Goal: Find specific page/section: Find specific page/section

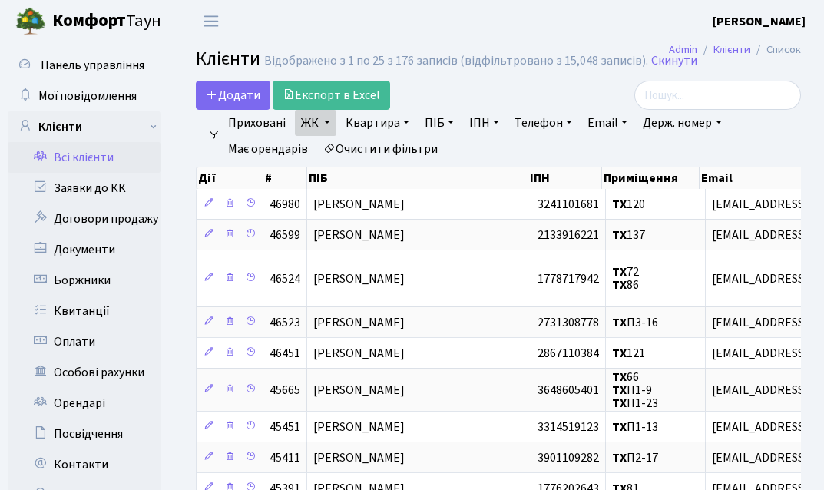
select select "25"
click at [399, 124] on link "Квартира" at bounding box center [377, 123] width 76 height 26
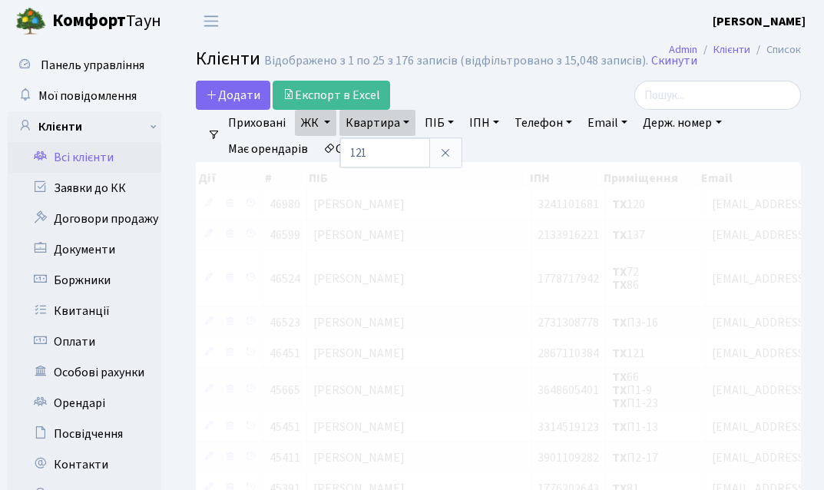
click at [413, 98] on div "Додати Експорт в Excel" at bounding box center [394, 95] width 396 height 29
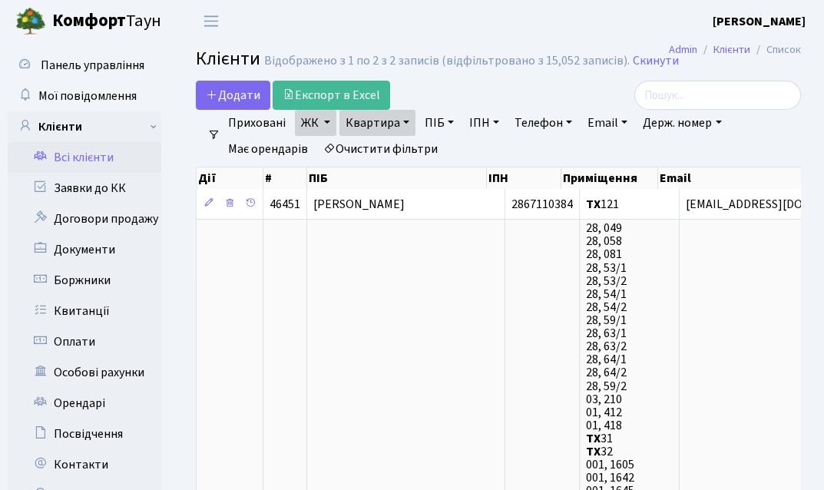
click at [391, 126] on link "Квартира" at bounding box center [377, 123] width 76 height 26
click at [413, 97] on div "Додати Експорт в Excel" at bounding box center [394, 95] width 396 height 29
click at [407, 115] on link "Квартира" at bounding box center [377, 123] width 76 height 26
type input "1"
click at [427, 85] on div "Додати Експорт в Excel" at bounding box center [394, 95] width 396 height 29
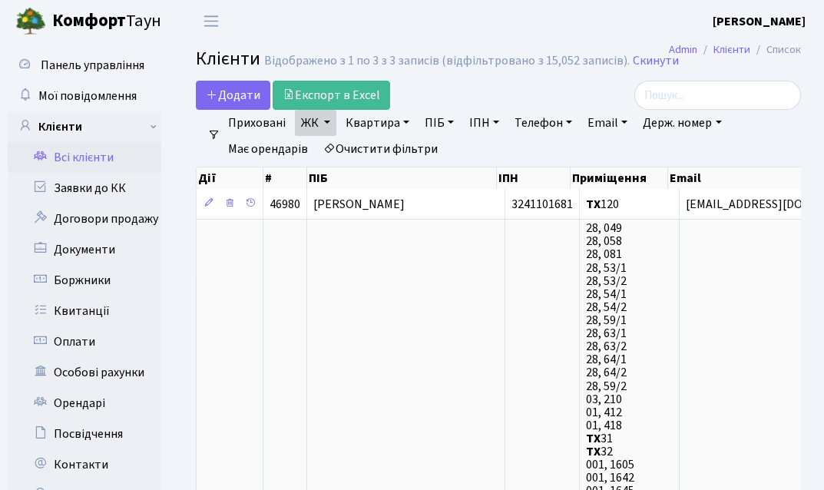
click at [94, 150] on link "Всі клієнти" at bounding box center [85, 157] width 154 height 31
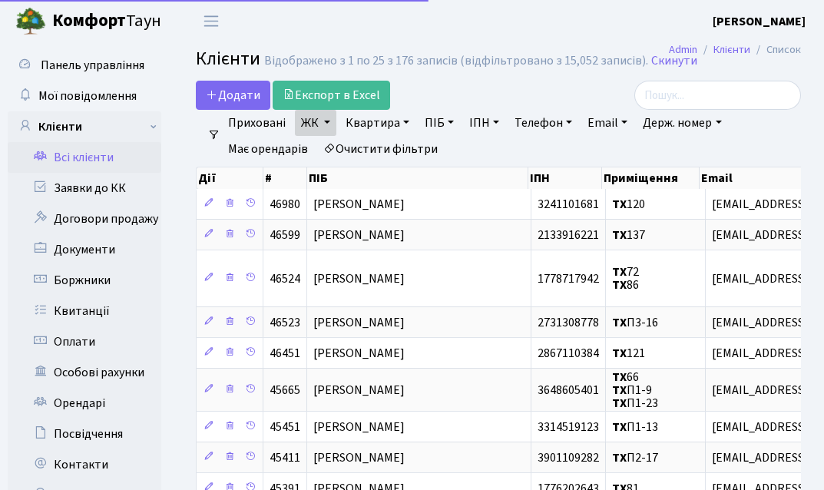
select select "25"
